Goal: Task Accomplishment & Management: Complete application form

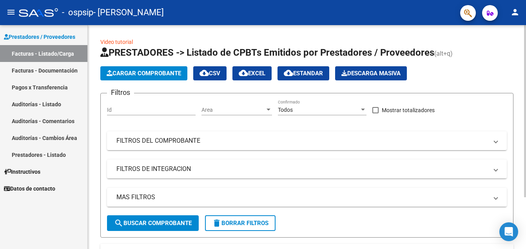
click at [119, 74] on span "Cargar Comprobante" at bounding box center [144, 73] width 74 height 7
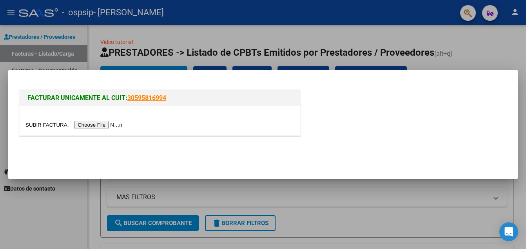
click at [88, 126] on input "file" at bounding box center [74, 125] width 99 height 8
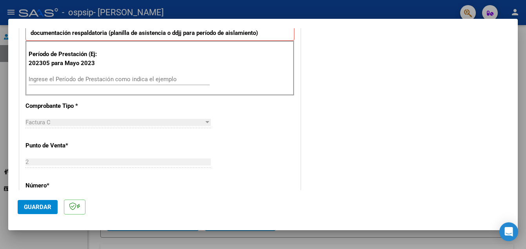
scroll to position [217, 0]
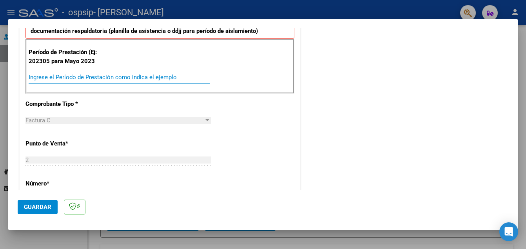
click at [108, 75] on input "Ingrese el Período de Prestación como indica el ejemplo" at bounding box center [119, 77] width 181 height 7
type input "202507"
click at [36, 207] on span "Guardar" at bounding box center [37, 206] width 27 height 7
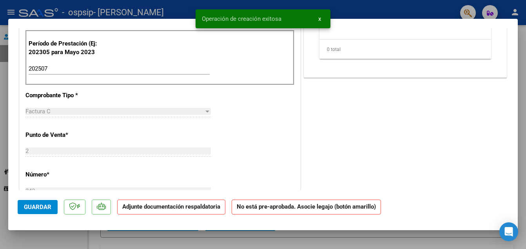
scroll to position [0, 0]
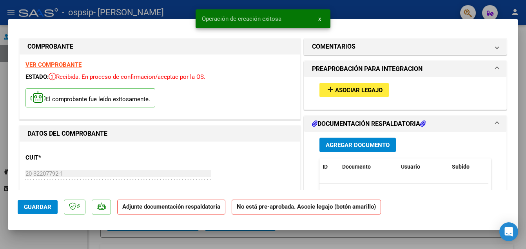
click at [336, 88] on span "Asociar Legajo" at bounding box center [358, 90] width 47 height 7
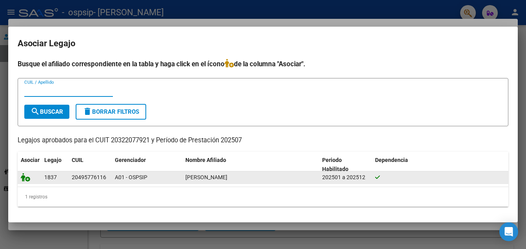
click at [27, 177] on icon at bounding box center [25, 177] width 9 height 9
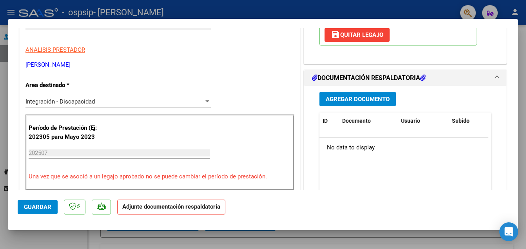
scroll to position [153, 0]
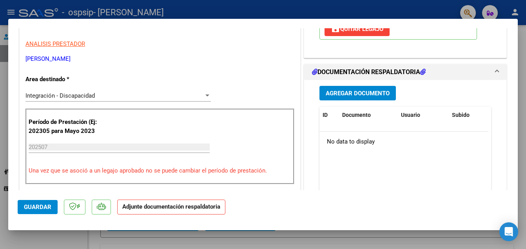
click at [378, 96] on span "Agregar Documento" at bounding box center [357, 93] width 64 height 7
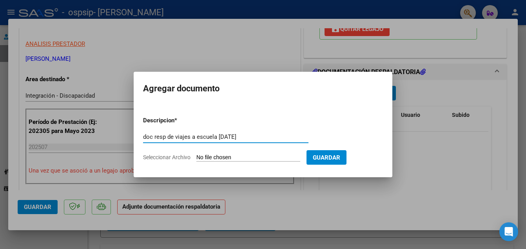
type input "doc resp de viajes a escuela [DATE]"
click at [253, 158] on input "Seleccionar Archivo" at bounding box center [248, 157] width 104 height 7
type input "C:\fakepath\escuela [DATE].pdf"
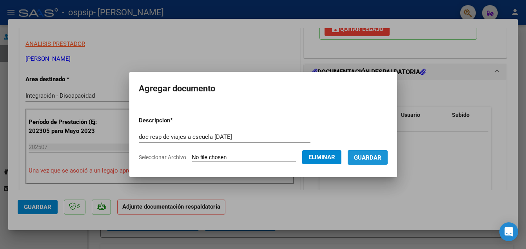
click at [360, 157] on span "Guardar" at bounding box center [367, 157] width 27 height 7
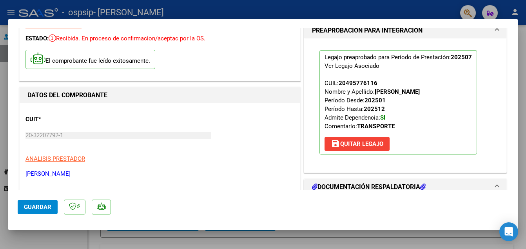
scroll to position [0, 0]
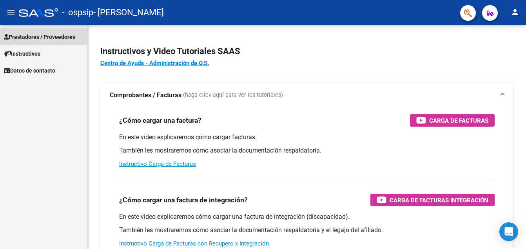
click at [23, 35] on span "Prestadores / Proveedores" at bounding box center [39, 37] width 71 height 9
click at [15, 36] on span "Prestadores / Proveedores" at bounding box center [39, 37] width 71 height 9
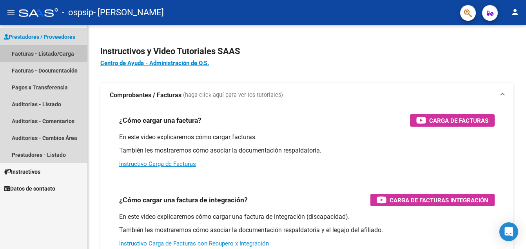
click at [20, 53] on link "Facturas - Listado/Carga" at bounding box center [43, 53] width 87 height 17
drag, startPoint x: 20, startPoint y: 53, endPoint x: 17, endPoint y: 62, distance: 9.2
click at [20, 53] on link "Facturas - Listado/Carga" at bounding box center [43, 53] width 87 height 17
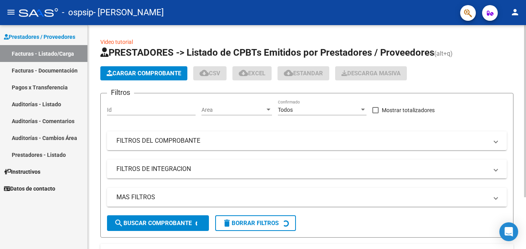
click at [119, 71] on span "Cargar Comprobante" at bounding box center [144, 73] width 74 height 7
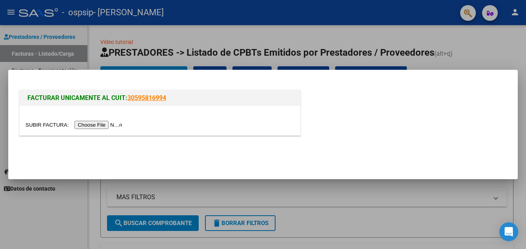
click at [90, 123] on input "file" at bounding box center [74, 125] width 99 height 8
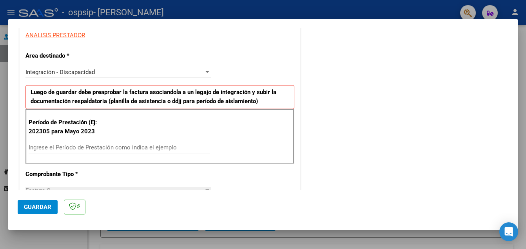
scroll to position [154, 0]
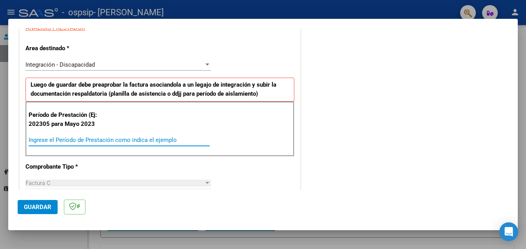
click at [103, 139] on input "Ingrese el Período de Prestación como indica el ejemplo" at bounding box center [119, 139] width 181 height 7
type input "202507"
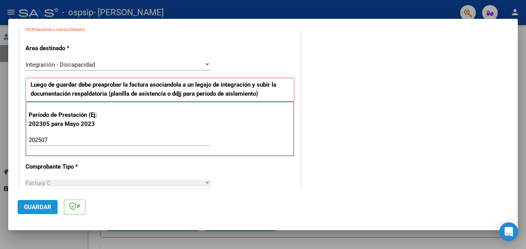
click at [36, 206] on span "Guardar" at bounding box center [37, 206] width 27 height 7
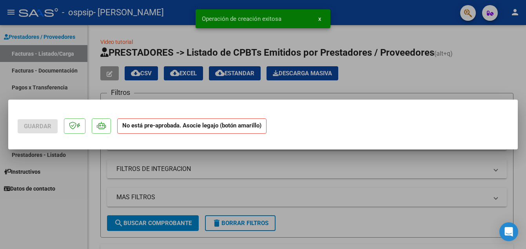
scroll to position [0, 0]
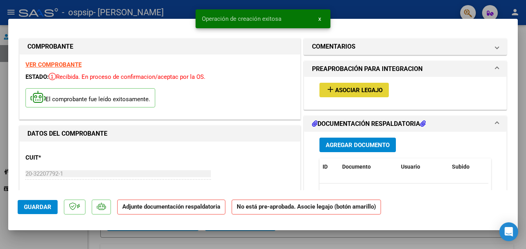
click at [327, 91] on mat-icon "add" at bounding box center [329, 89] width 9 height 9
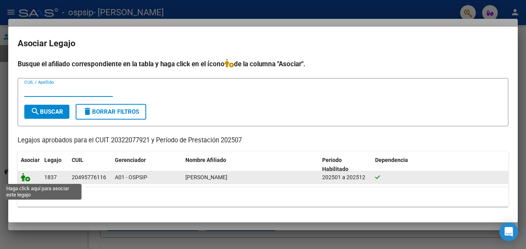
click at [24, 179] on icon at bounding box center [25, 177] width 9 height 9
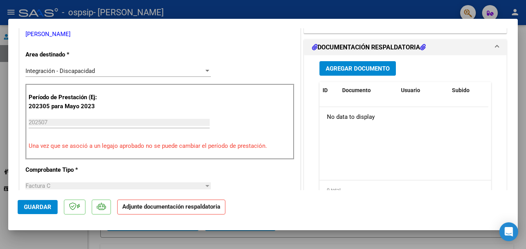
scroll to position [184, 0]
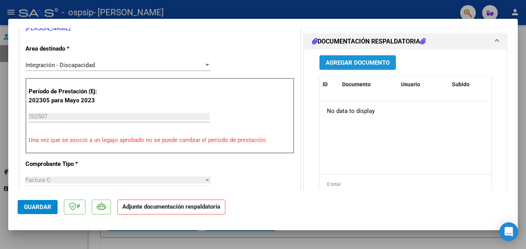
click at [369, 61] on span "Agregar Documento" at bounding box center [357, 62] width 64 height 7
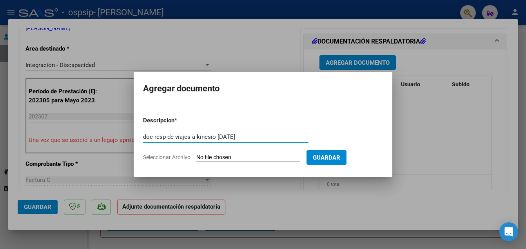
type input "doc resp de viajes a kinesio [DATE]"
click at [224, 157] on input "Seleccionar Archivo" at bounding box center [248, 157] width 104 height 7
type input "C:\fakepath\kinesio [DATE].pdf"
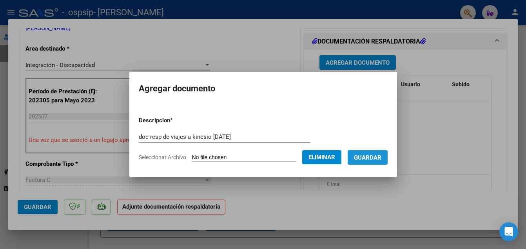
click at [375, 154] on span "Guardar" at bounding box center [367, 157] width 27 height 7
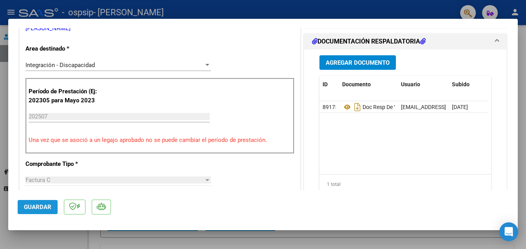
click at [33, 208] on span "Guardar" at bounding box center [37, 206] width 27 height 7
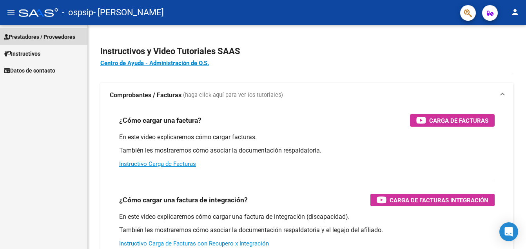
click at [44, 39] on span "Prestadores / Proveedores" at bounding box center [39, 37] width 71 height 9
click at [17, 35] on span "Prestadores / Proveedores" at bounding box center [39, 37] width 71 height 9
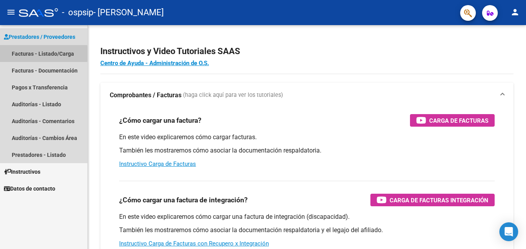
click at [17, 54] on link "Facturas - Listado/Carga" at bounding box center [43, 53] width 87 height 17
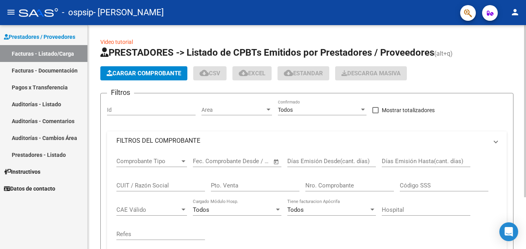
click at [135, 74] on span "Cargar Comprobante" at bounding box center [144, 73] width 74 height 7
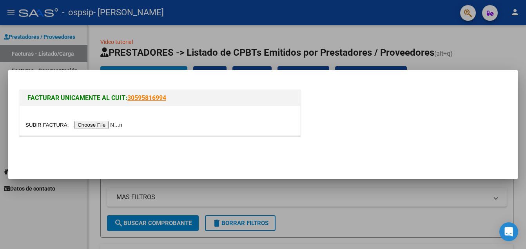
click at [91, 125] on input "file" at bounding box center [74, 125] width 99 height 8
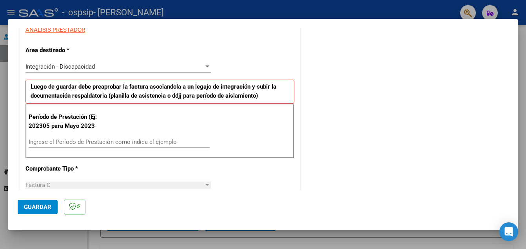
scroll to position [154, 0]
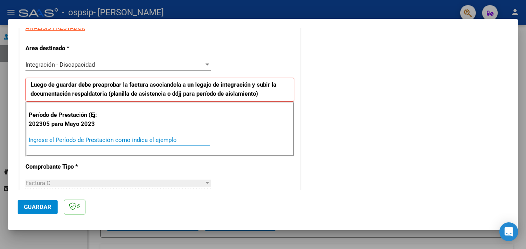
click at [52, 142] on input "Ingrese el Período de Prestación como indica el ejemplo" at bounding box center [119, 139] width 181 height 7
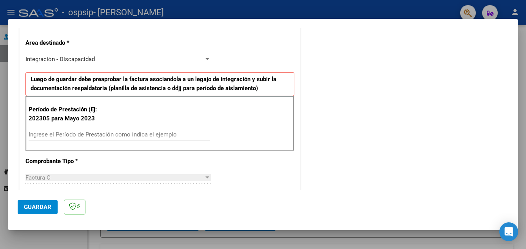
scroll to position [156, 0]
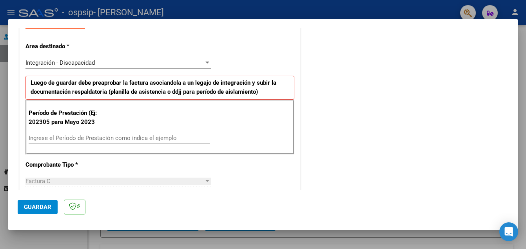
click at [155, 137] on input "Ingrese el Período de Prestación como indica el ejemplo" at bounding box center [119, 137] width 181 height 7
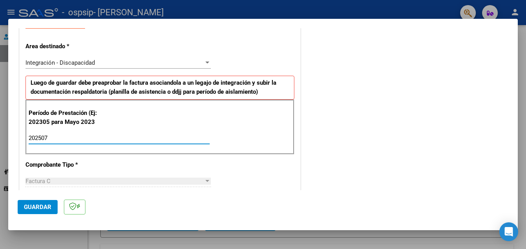
type input "202507"
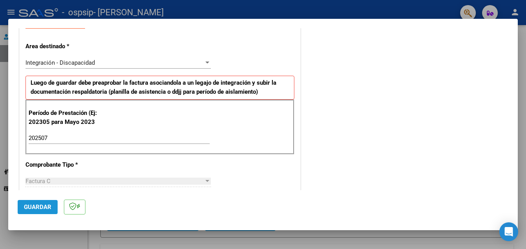
click at [43, 209] on span "Guardar" at bounding box center [37, 206] width 27 height 7
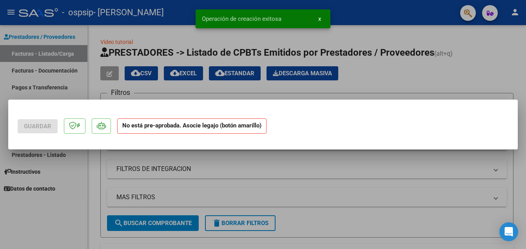
scroll to position [0, 0]
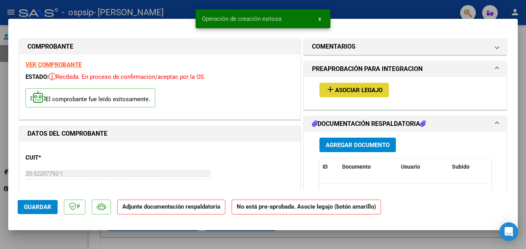
click at [325, 91] on mat-icon "add" at bounding box center [329, 89] width 9 height 9
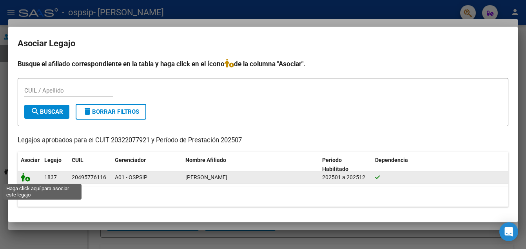
click at [22, 175] on icon at bounding box center [25, 177] width 9 height 9
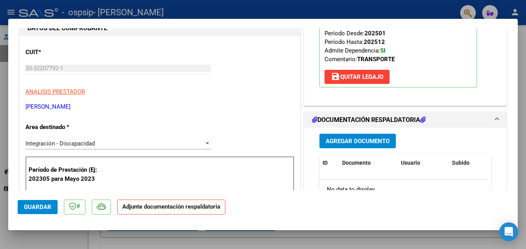
scroll to position [172, 0]
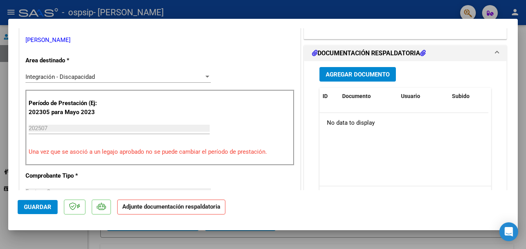
click at [352, 71] on span "Agregar Documento" at bounding box center [357, 74] width 64 height 7
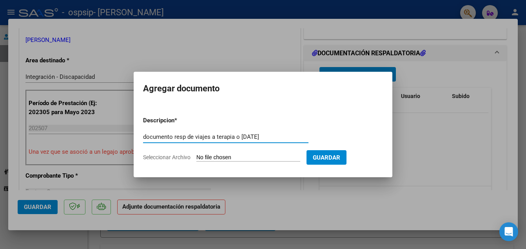
type input "documento resp de viajes a terapia o [DATE]"
click at [237, 155] on input "Seleccionar Archivo" at bounding box center [248, 157] width 104 height 7
type input "C:\fakepath\terapia o [DATE].pdf"
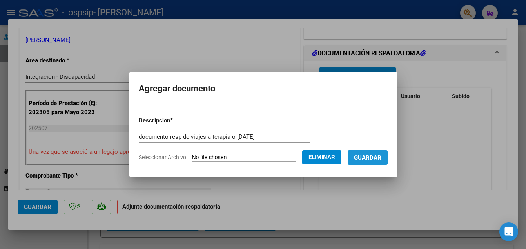
click at [361, 154] on span "Guardar" at bounding box center [367, 157] width 27 height 7
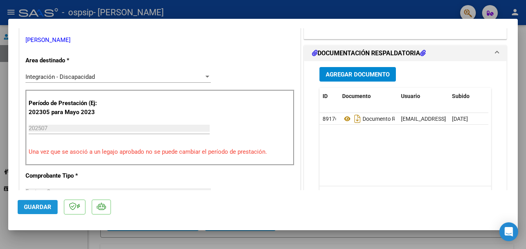
click at [49, 206] on span "Guardar" at bounding box center [37, 206] width 27 height 7
